Goal: Information Seeking & Learning: Find specific page/section

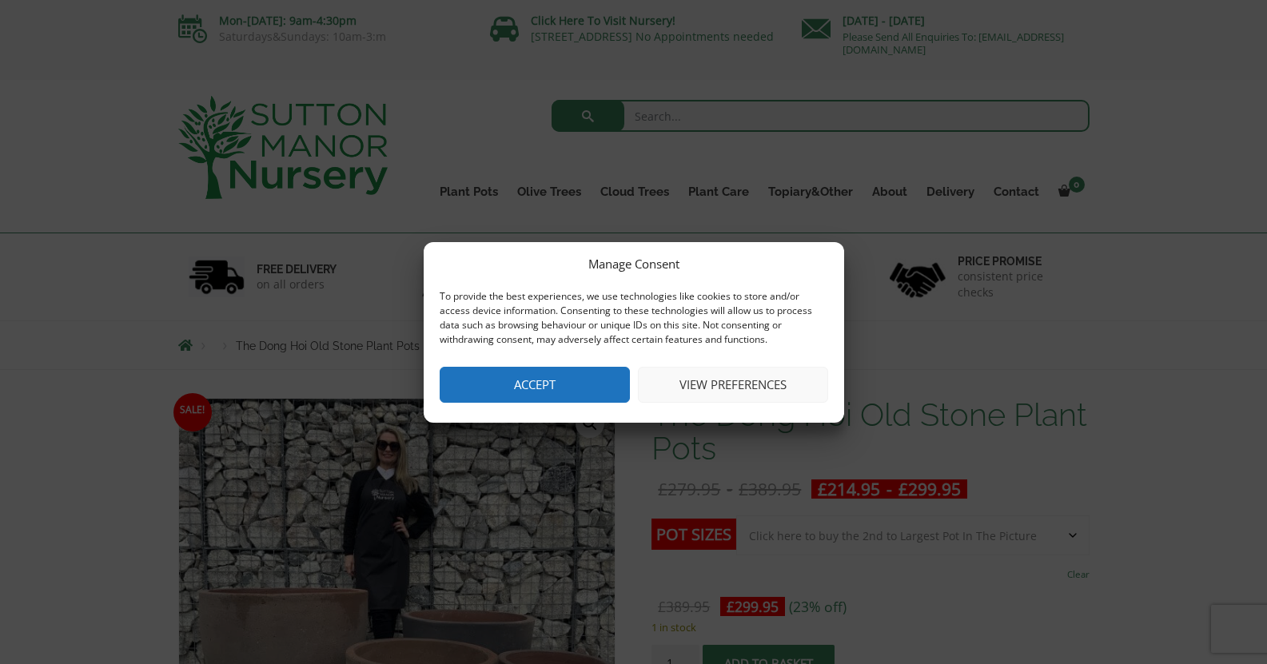
click at [548, 393] on button "Accept" at bounding box center [535, 385] width 190 height 36
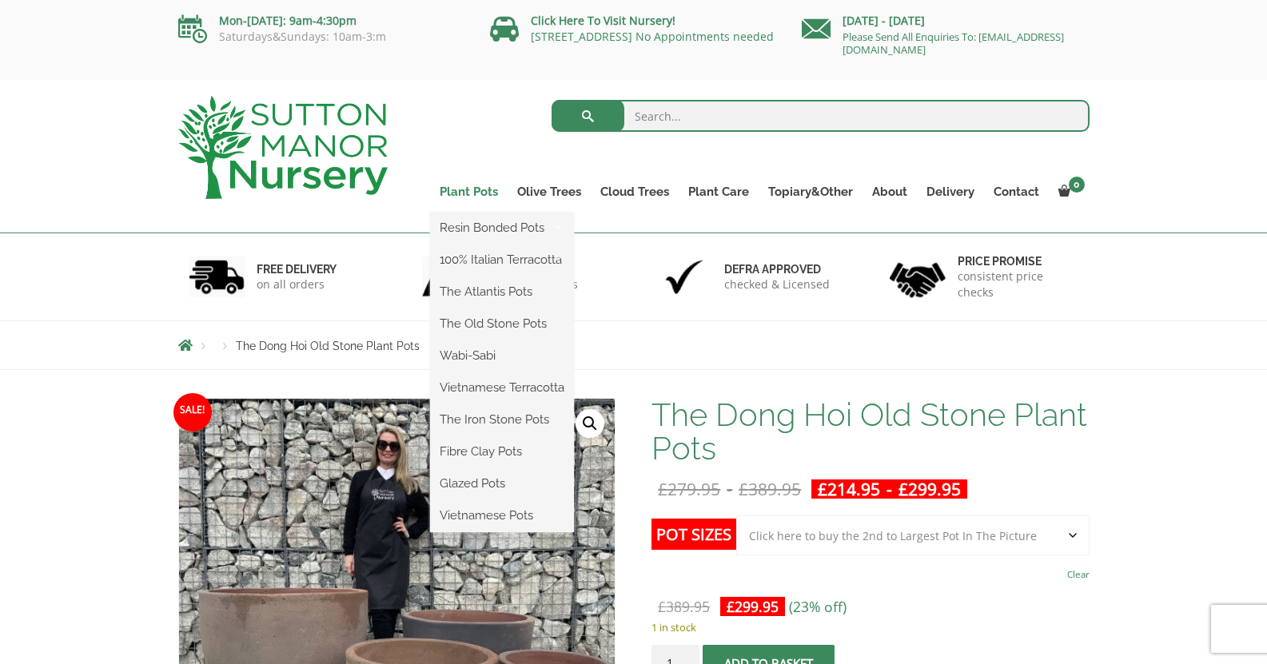
click at [471, 189] on link "Plant Pots" at bounding box center [469, 192] width 78 height 22
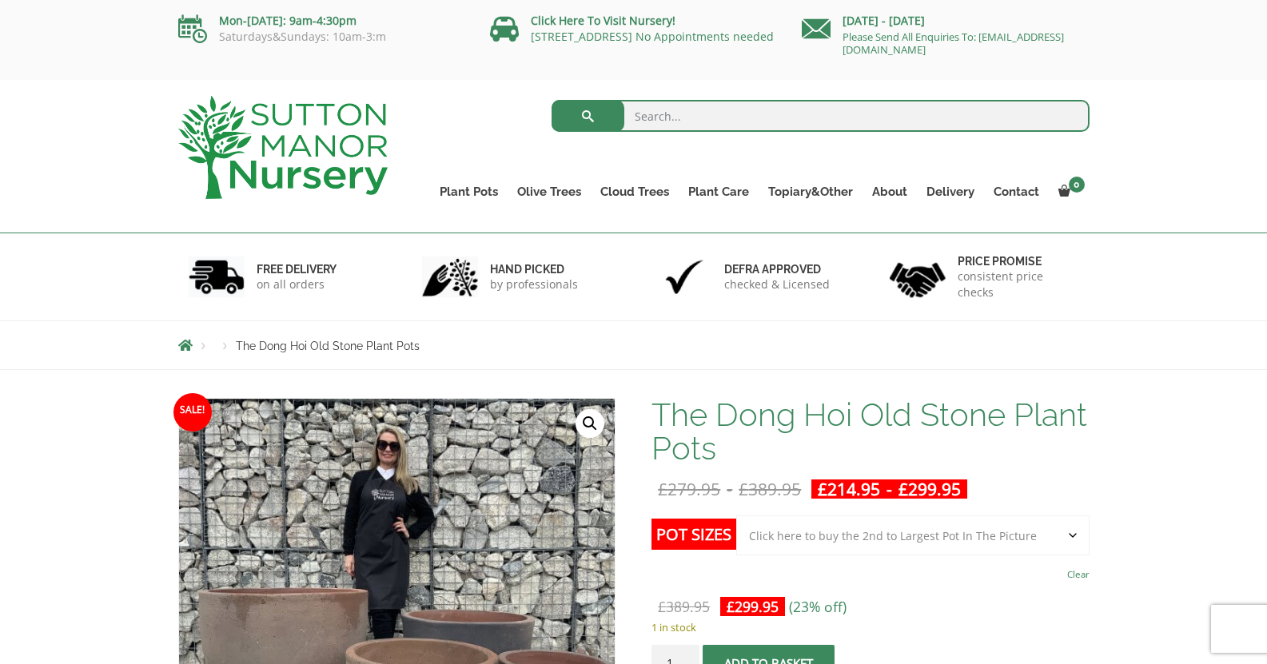
click at [747, 127] on input "search" at bounding box center [821, 116] width 538 height 32
type input "lead"
click at [552, 100] on button "submit" at bounding box center [588, 116] width 73 height 32
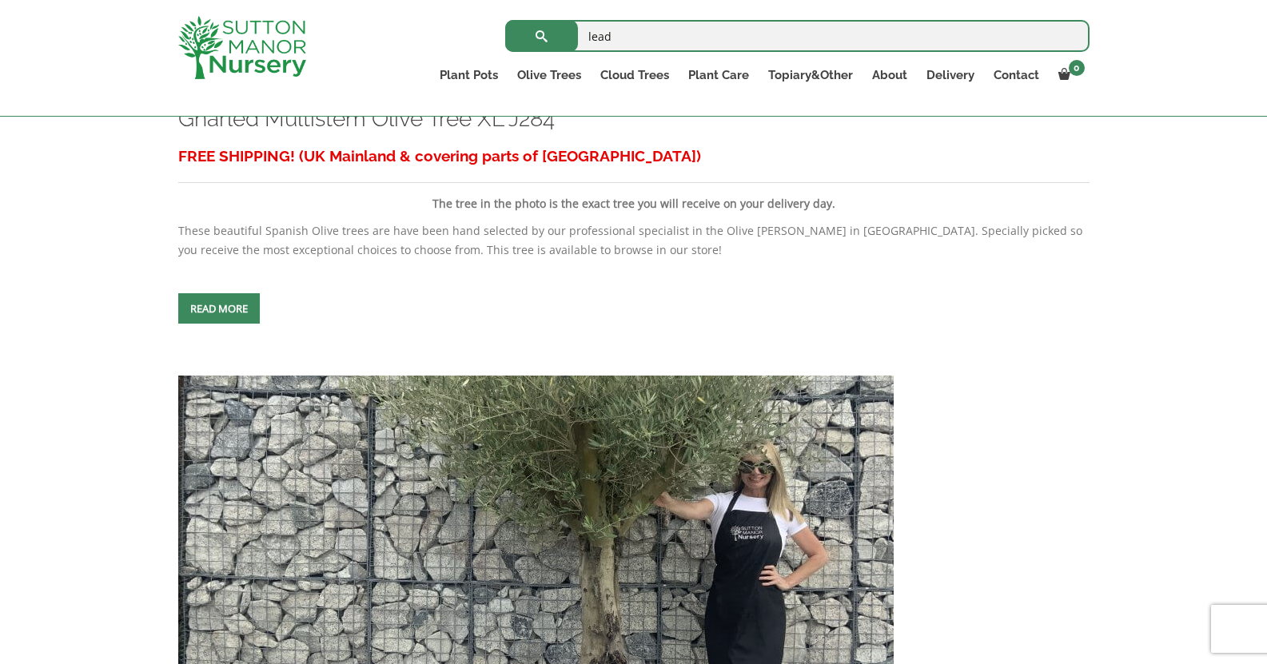
scroll to position [638, 0]
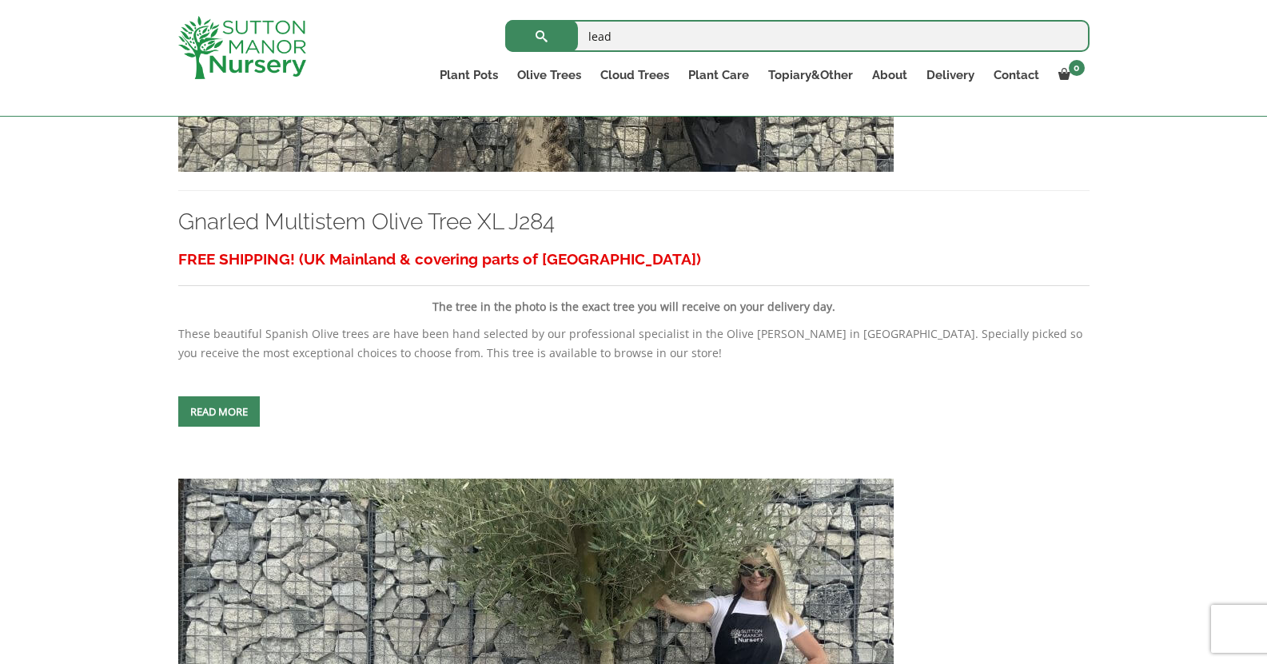
click at [660, 41] on input "lead" at bounding box center [797, 36] width 584 height 32
type input "zinc"
click at [505, 20] on button "submit" at bounding box center [541, 36] width 73 height 32
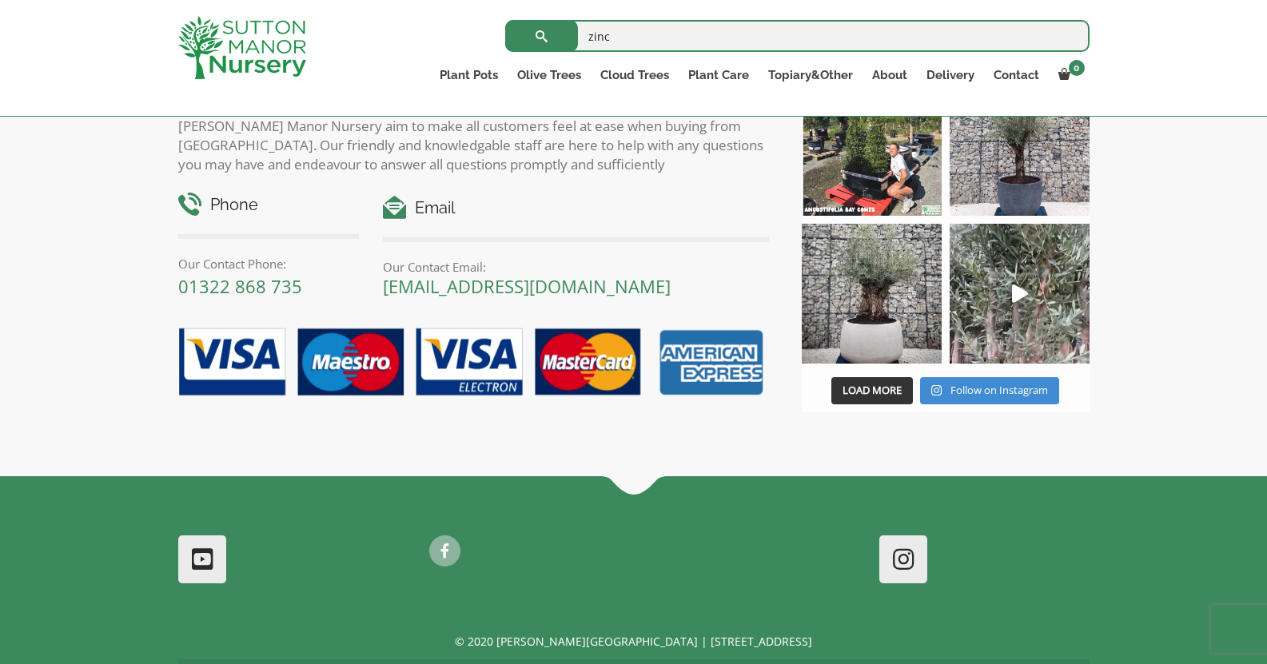
scroll to position [958, 0]
